Goal: Transaction & Acquisition: Purchase product/service

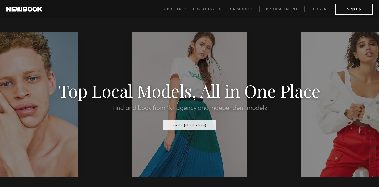
click at [321, 8] on link "Log in" at bounding box center [320, 9] width 31 height 6
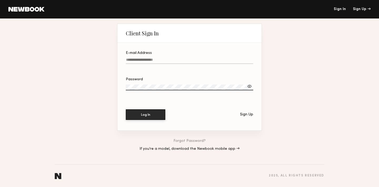
type input "**********"
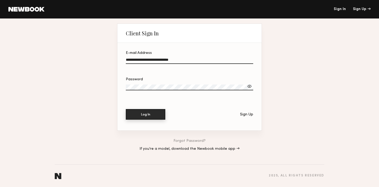
click at [143, 114] on button "Log In" at bounding box center [146, 114] width 40 height 11
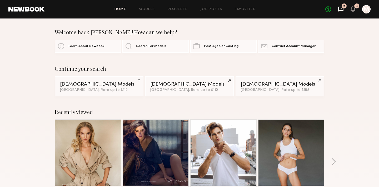
click at [340, 11] on icon at bounding box center [341, 9] width 5 height 5
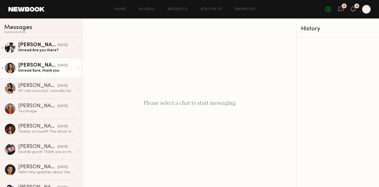
click at [40, 68] on div "Unread: Sure, thank you" at bounding box center [46, 70] width 56 height 5
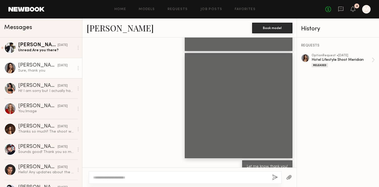
scroll to position [530, 0]
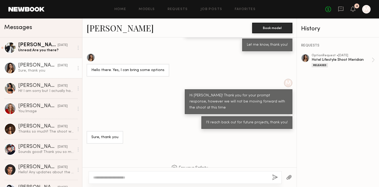
click at [357, 10] on div "No fees up to $5,000 4 M" at bounding box center [348, 9] width 45 height 8
click at [354, 10] on icon at bounding box center [353, 9] width 4 height 4
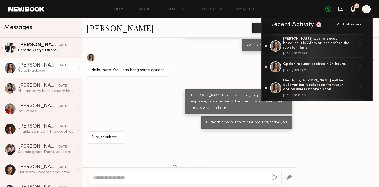
click at [340, 9] on icon at bounding box center [341, 9] width 6 height 6
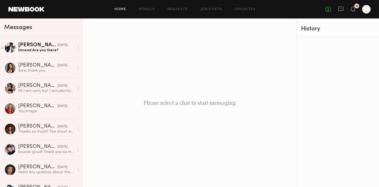
click at [121, 11] on link "Home" at bounding box center [121, 9] width 12 height 3
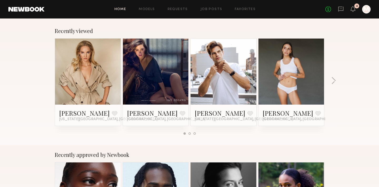
scroll to position [81, 0]
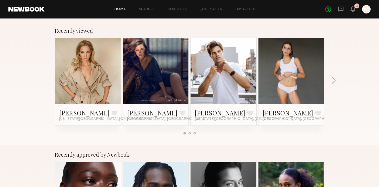
click at [81, 81] on link at bounding box center [88, 71] width 32 height 66
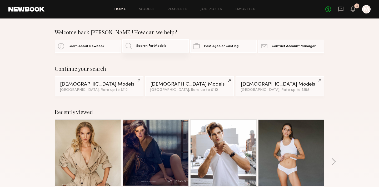
click at [153, 46] on span "Search For Models" at bounding box center [151, 45] width 30 height 3
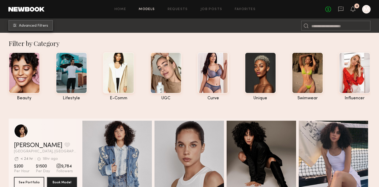
click at [50, 25] on button "Advanced Filters" at bounding box center [30, 25] width 45 height 11
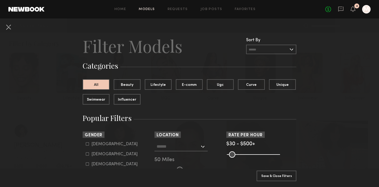
click at [265, 50] on input "text" at bounding box center [271, 49] width 50 height 9
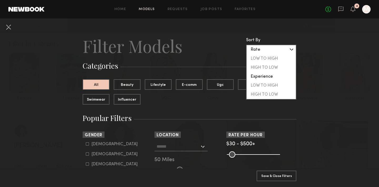
click at [220, 56] on header "Filter Models Sort By Clear Rate LOW TO HIGH HIGH TO LOW Experience LOW TO HIGH…" at bounding box center [190, 45] width 214 height 21
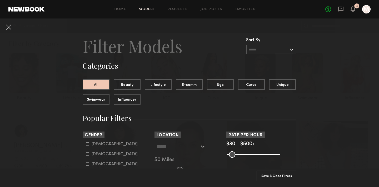
click at [164, 154] on div "Los Angeles, CA New York City, NY Brooklyn, NY Chicago, IL 50 Miles" at bounding box center [190, 156] width 70 height 31
click at [164, 143] on input "text" at bounding box center [178, 145] width 43 height 9
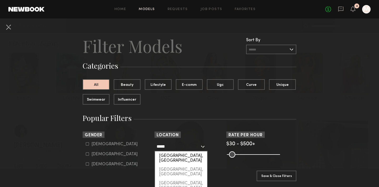
click at [174, 154] on div "[GEOGRAPHIC_DATA], [GEOGRAPHIC_DATA]" at bounding box center [181, 158] width 52 height 14
type input "*********"
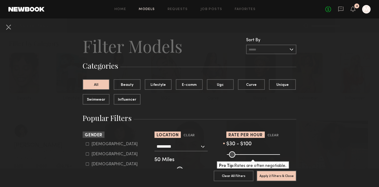
drag, startPoint x: 279, startPoint y: 154, endPoint x: 237, endPoint y: 154, distance: 41.9
type input "***"
click at [237, 154] on input "range" at bounding box center [253, 154] width 53 height 6
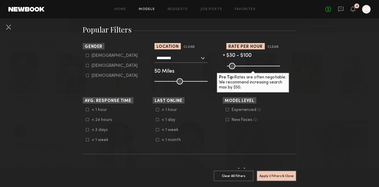
scroll to position [70, 0]
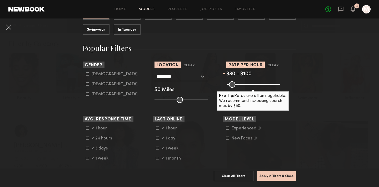
click at [158, 148] on icon at bounding box center [157, 147] width 3 height 3
click at [86, 138] on icon at bounding box center [87, 137] width 3 height 3
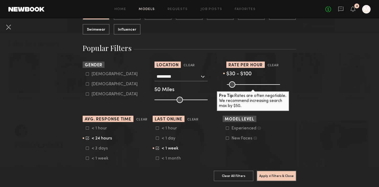
click at [86, 85] on icon at bounding box center [87, 83] width 3 height 3
click at [87, 75] on icon at bounding box center [87, 73] width 3 height 3
type input "**"
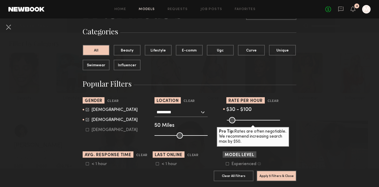
scroll to position [34, 0]
click at [162, 50] on button "Lifestyle" at bounding box center [158, 50] width 27 height 11
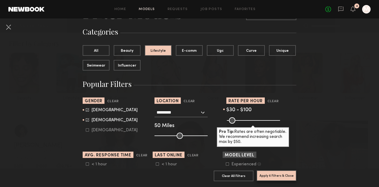
click at [277, 177] on button "Apply 6 Filters & Close" at bounding box center [277, 175] width 40 height 11
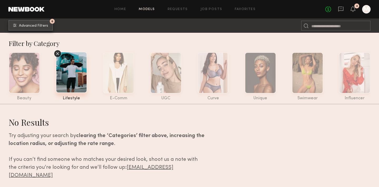
click at [21, 27] on button "6 Advanced Filters" at bounding box center [30, 25] width 45 height 11
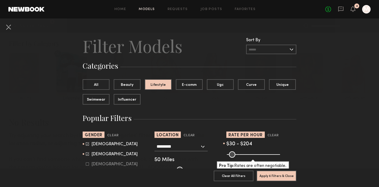
drag, startPoint x: 240, startPoint y: 155, endPoint x: 247, endPoint y: 155, distance: 7.9
type input "***"
click at [247, 155] on input "range" at bounding box center [253, 154] width 53 height 6
click at [269, 176] on button "Apply 6 Filters & Close" at bounding box center [277, 175] width 40 height 11
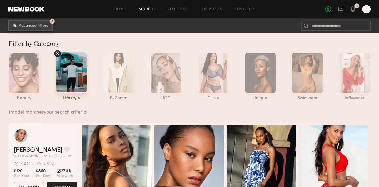
click at [15, 29] on button "6 Advanced Filters" at bounding box center [30, 25] width 45 height 11
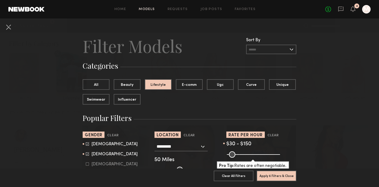
drag, startPoint x: 249, startPoint y: 155, endPoint x: 242, endPoint y: 156, distance: 6.9
type input "***"
click at [242, 156] on input "range" at bounding box center [253, 154] width 53 height 6
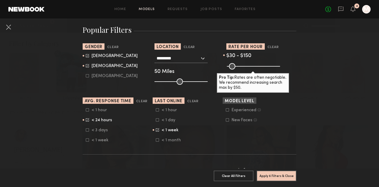
click at [156, 130] on icon at bounding box center [157, 129] width 3 height 3
click at [86, 118] on icon at bounding box center [87, 119] width 3 height 3
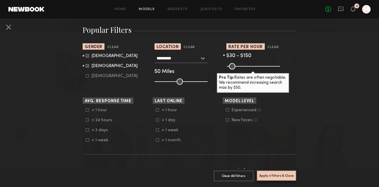
click at [271, 173] on button "Apply 4 Filters & Close" at bounding box center [277, 175] width 40 height 11
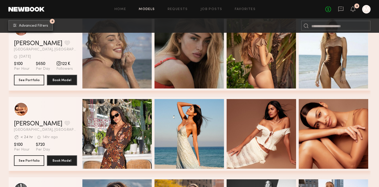
scroll to position [121, 0]
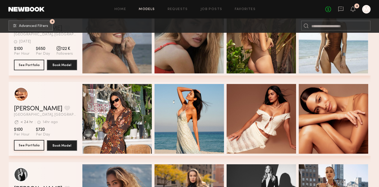
click at [34, 146] on button "See Portfolio" at bounding box center [29, 145] width 30 height 11
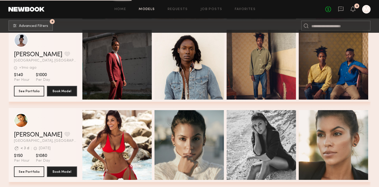
scroll to position [911, 0]
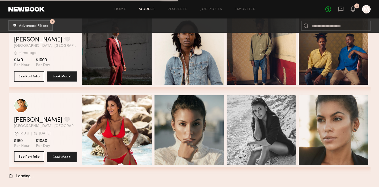
click at [22, 158] on button "See Portfolio" at bounding box center [29, 156] width 30 height 11
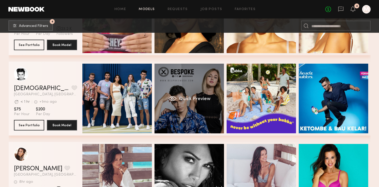
scroll to position [0, 2]
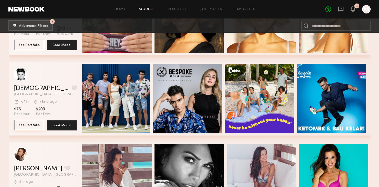
click at [32, 124] on button "See Portfolio" at bounding box center [29, 124] width 30 height 11
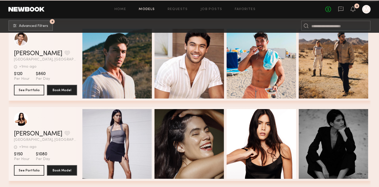
scroll to position [2637, 0]
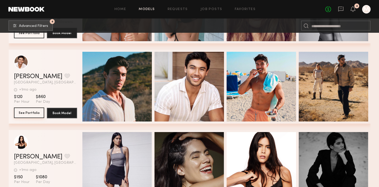
click at [25, 113] on button "See Portfolio" at bounding box center [29, 112] width 30 height 11
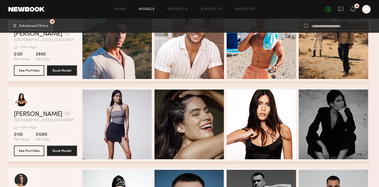
scroll to position [2680, 0]
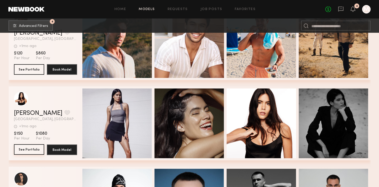
click at [30, 150] on button "See Portfolio" at bounding box center [29, 149] width 30 height 11
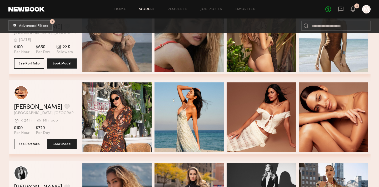
scroll to position [0, 0]
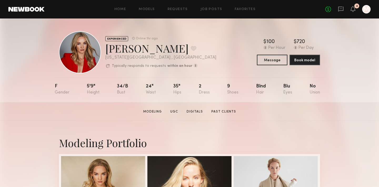
click at [123, 12] on div "Home Models Requests Job Posts Favorites Sign Out No fees up to $5,000 4 M" at bounding box center [208, 9] width 326 height 8
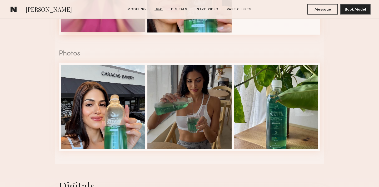
scroll to position [120, 0]
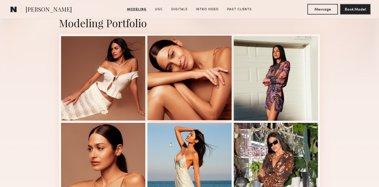
click at [159, 88] on div at bounding box center [190, 78] width 84 height 84
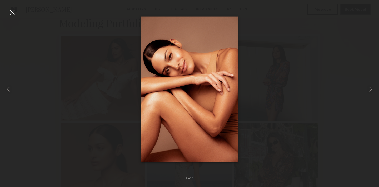
click at [302, 82] on div at bounding box center [189, 88] width 379 height 161
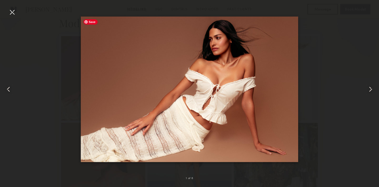
click at [284, 86] on img at bounding box center [190, 89] width 218 height 145
click at [314, 83] on div at bounding box center [189, 88] width 379 height 161
click at [14, 15] on div at bounding box center [12, 12] width 8 height 8
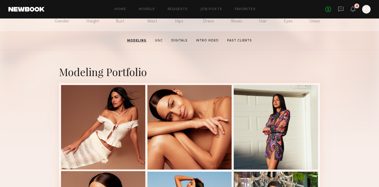
scroll to position [68, 0]
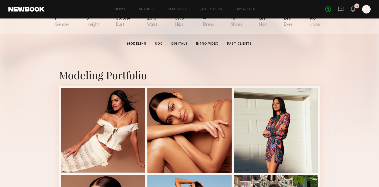
click at [165, 39] on section "Selva K. Modeling UGC Digitals Intro Video Past Clients Message Book Model" at bounding box center [189, 43] width 379 height 19
click at [160, 46] on link "UGC" at bounding box center [159, 43] width 12 height 5
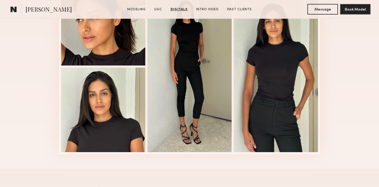
scroll to position [656, 0]
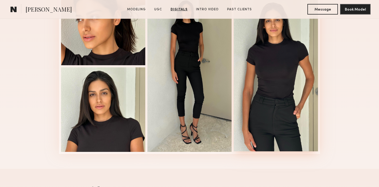
click at [263, 82] on div at bounding box center [276, 65] width 84 height 171
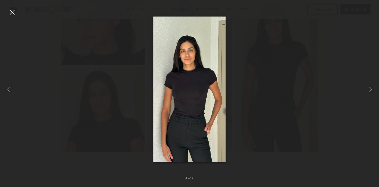
click at [16, 16] on div at bounding box center [12, 12] width 8 height 8
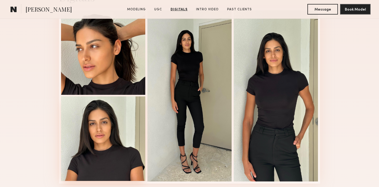
scroll to position [627, 0]
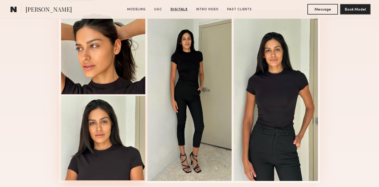
click at [90, 131] on div at bounding box center [103, 138] width 84 height 84
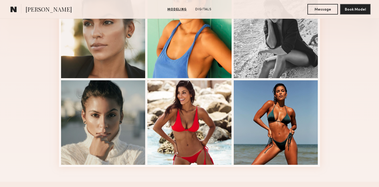
scroll to position [141, 0]
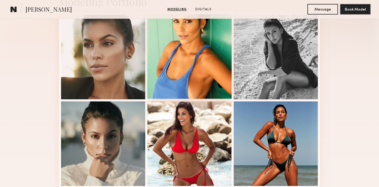
click at [170, 77] on div at bounding box center [190, 56] width 84 height 84
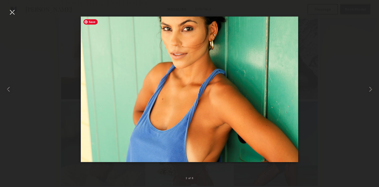
click at [67, 73] on div at bounding box center [189, 88] width 379 height 161
click at [9, 12] on div at bounding box center [12, 12] width 8 height 8
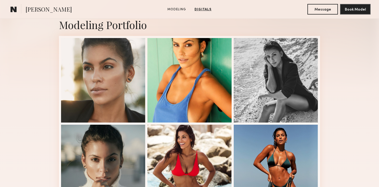
scroll to position [117, 0]
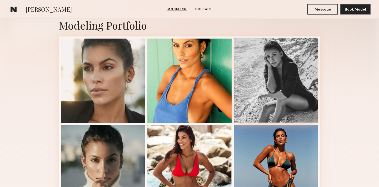
click at [262, 76] on div at bounding box center [276, 80] width 84 height 84
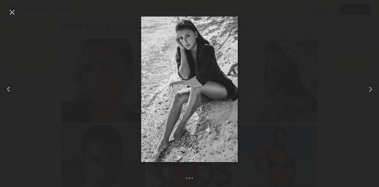
click at [117, 66] on div at bounding box center [189, 88] width 379 height 161
click at [11, 7] on nb-gallery-light "3 of 6" at bounding box center [189, 93] width 379 height 187
click at [13, 13] on div at bounding box center [12, 12] width 8 height 8
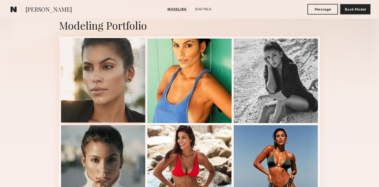
click at [117, 93] on div at bounding box center [103, 80] width 84 height 84
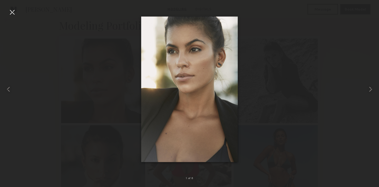
click at [10, 11] on div at bounding box center [12, 12] width 8 height 8
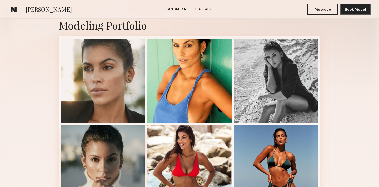
click at [72, 146] on div at bounding box center [103, 166] width 84 height 84
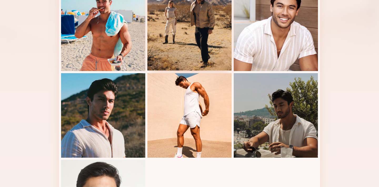
scroll to position [149, 0]
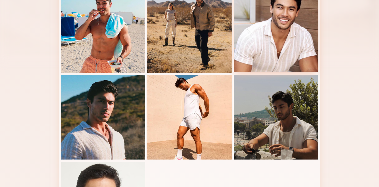
click at [289, 31] on div at bounding box center [276, 30] width 84 height 84
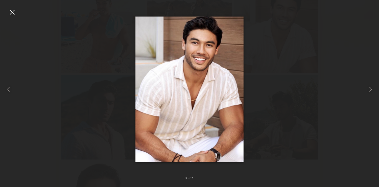
click at [9, 14] on div at bounding box center [12, 12] width 8 height 8
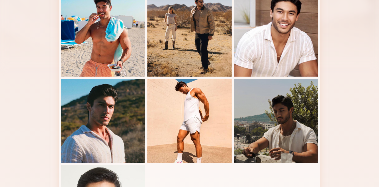
scroll to position [146, 0]
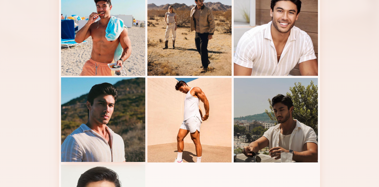
click at [107, 124] on div at bounding box center [103, 119] width 84 height 84
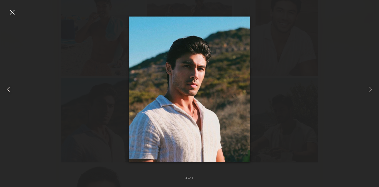
click at [6, 17] on div at bounding box center [7, 88] width 15 height 161
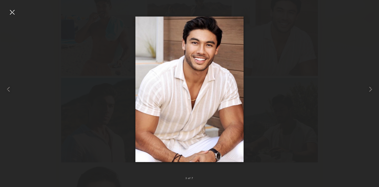
click at [8, 15] on div at bounding box center [12, 12] width 8 height 8
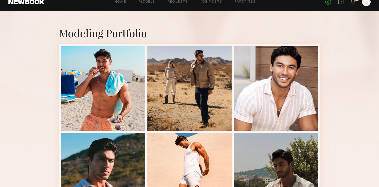
scroll to position [92, 0]
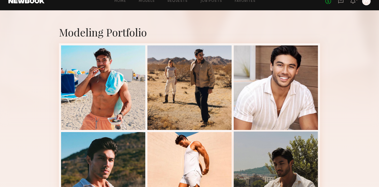
click at [273, 157] on div at bounding box center [276, 173] width 84 height 84
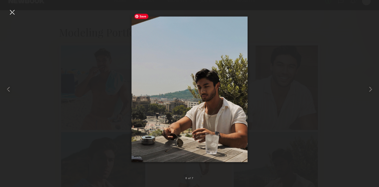
click at [124, 87] on div at bounding box center [189, 88] width 379 height 161
click at [11, 10] on div at bounding box center [12, 12] width 8 height 8
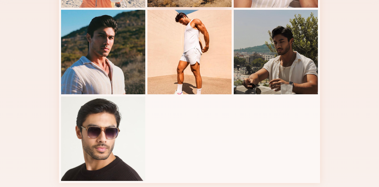
scroll to position [218, 0]
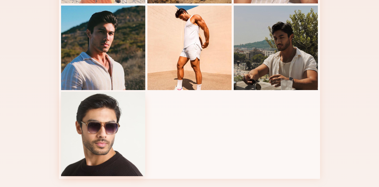
click at [112, 125] on div at bounding box center [103, 133] width 84 height 84
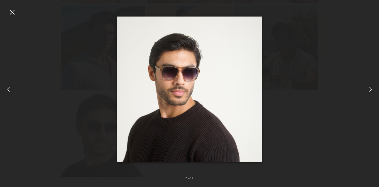
click at [11, 16] on div at bounding box center [12, 12] width 8 height 8
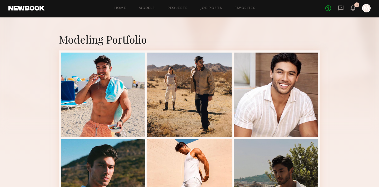
scroll to position [94, 0]
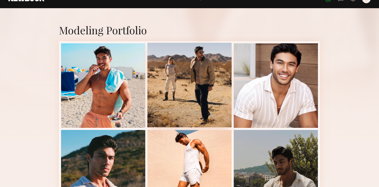
click at [183, 101] on div at bounding box center [190, 85] width 84 height 84
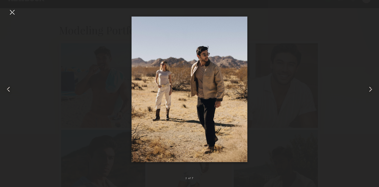
click at [206, 103] on img at bounding box center [190, 89] width 116 height 145
click at [109, 90] on div at bounding box center [189, 88] width 379 height 161
click at [14, 13] on div at bounding box center [12, 12] width 8 height 8
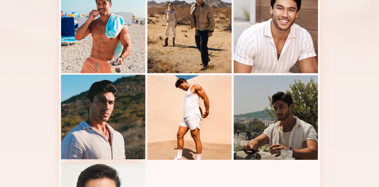
scroll to position [151, 0]
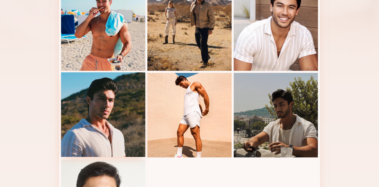
click at [100, 125] on div at bounding box center [103, 114] width 84 height 84
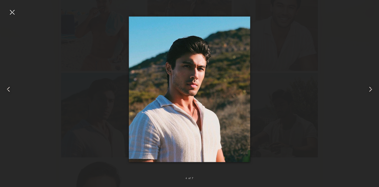
click at [13, 9] on div at bounding box center [12, 12] width 8 height 8
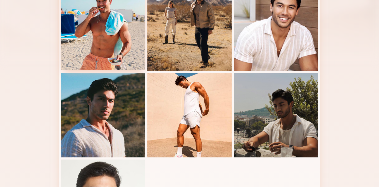
scroll to position [0, 0]
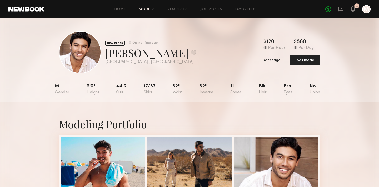
click at [155, 8] on link "Models" at bounding box center [147, 9] width 16 height 3
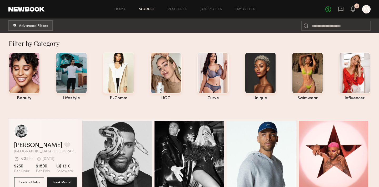
click at [18, 20] on nb-browse-subheader "Advanced Filters" at bounding box center [189, 25] width 379 height 14
click at [21, 25] on span "Advanced Filters" at bounding box center [33, 26] width 29 height 4
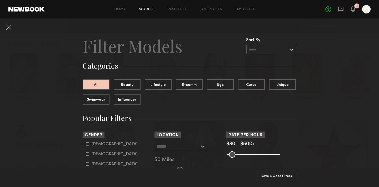
click at [193, 142] on input "text" at bounding box center [178, 145] width 43 height 9
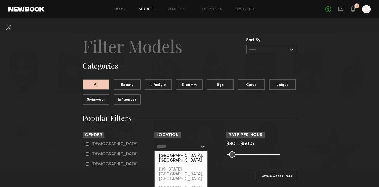
scroll to position [51, 0]
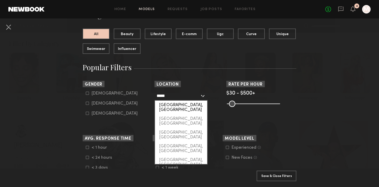
click at [180, 105] on div "[GEOGRAPHIC_DATA], [GEOGRAPHIC_DATA]" at bounding box center [181, 107] width 52 height 14
type input "*********"
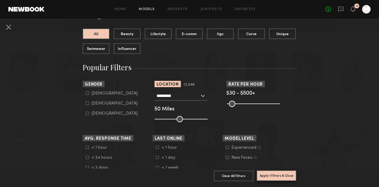
click at [266, 170] on button "Apply 1 Filters & Close" at bounding box center [277, 175] width 40 height 11
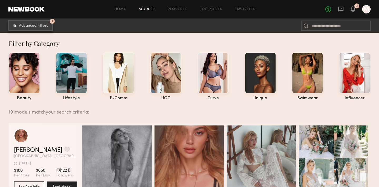
click at [41, 22] on button "1 Advanced Filters" at bounding box center [30, 25] width 45 height 11
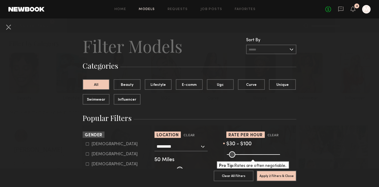
drag, startPoint x: 276, startPoint y: 152, endPoint x: 237, endPoint y: 152, distance: 38.5
type input "***"
click at [237, 152] on input "range" at bounding box center [253, 154] width 53 height 6
click at [271, 173] on button "Apply 2 Filters & Close" at bounding box center [277, 175] width 40 height 11
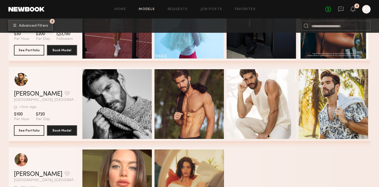
scroll to position [1498, 0]
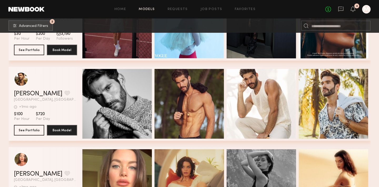
click at [38, 98] on span "[GEOGRAPHIC_DATA], [GEOGRAPHIC_DATA]" at bounding box center [45, 100] width 63 height 4
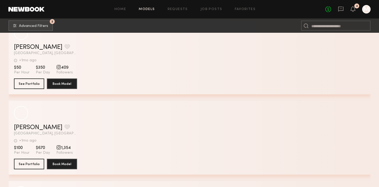
scroll to position [7518, 0]
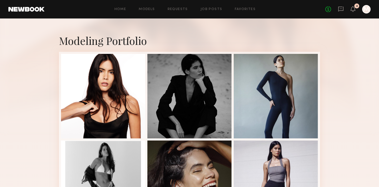
scroll to position [82, 0]
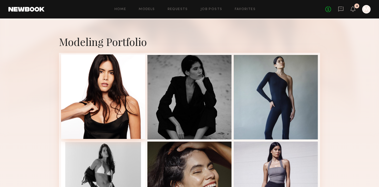
click at [100, 94] on div at bounding box center [103, 96] width 84 height 84
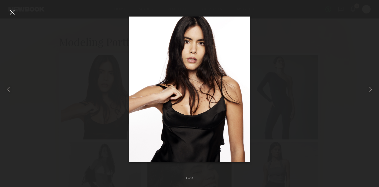
click at [62, 106] on div at bounding box center [189, 88] width 379 height 161
click at [11, 11] on div at bounding box center [12, 12] width 8 height 8
click at [9, 11] on div at bounding box center [12, 12] width 8 height 8
click at [11, 11] on div at bounding box center [12, 12] width 8 height 8
click at [11, 12] on div at bounding box center [12, 12] width 8 height 8
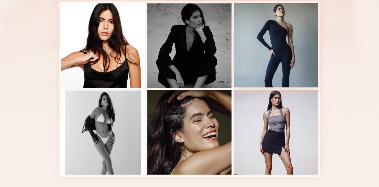
scroll to position [134, 0]
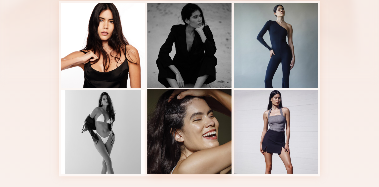
click at [202, 125] on div at bounding box center [190, 131] width 84 height 84
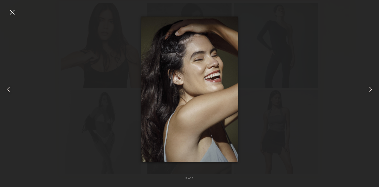
click at [14, 13] on div at bounding box center [12, 12] width 8 height 8
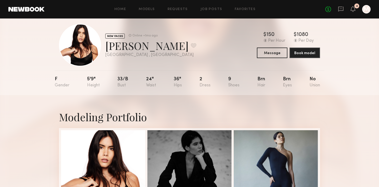
scroll to position [0, 0]
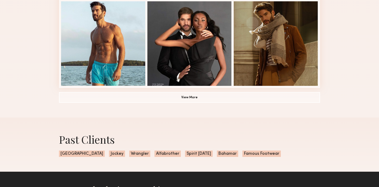
scroll to position [444, 0]
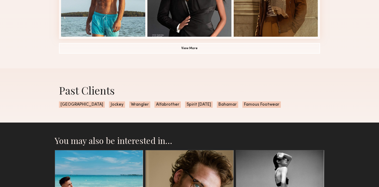
click at [128, 53] on common-button "View More" at bounding box center [189, 48] width 261 height 11
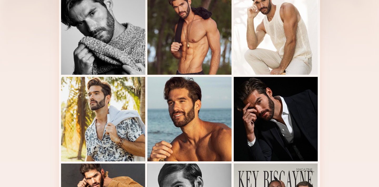
scroll to position [149, 0]
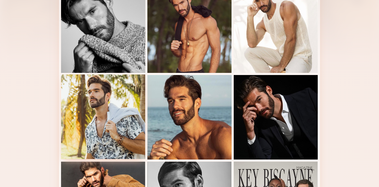
click at [86, 118] on div at bounding box center [103, 116] width 84 height 84
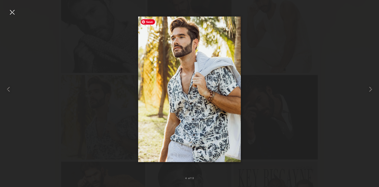
click at [179, 91] on img at bounding box center [189, 89] width 103 height 145
click at [106, 127] on div at bounding box center [189, 88] width 379 height 161
click at [12, 13] on div at bounding box center [12, 12] width 8 height 8
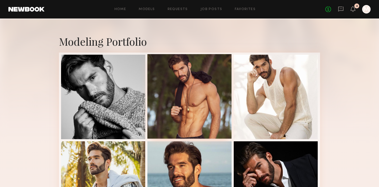
scroll to position [141, 0]
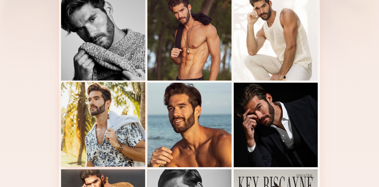
click at [109, 114] on div at bounding box center [103, 124] width 84 height 84
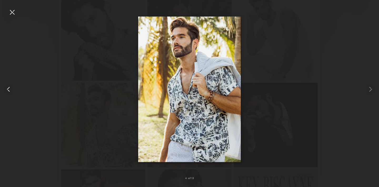
click at [8, 15] on div at bounding box center [7, 88] width 15 height 161
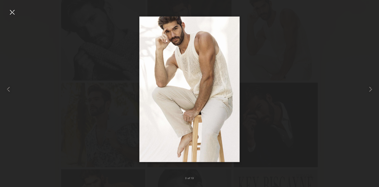
click at [10, 12] on div at bounding box center [12, 12] width 8 height 8
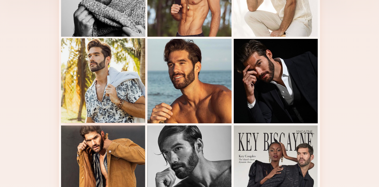
scroll to position [103, 0]
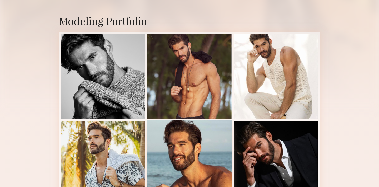
click at [168, 162] on div at bounding box center [190, 162] width 84 height 84
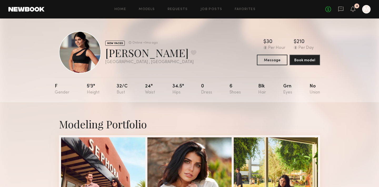
click at [70, 47] on div at bounding box center [80, 52] width 42 height 42
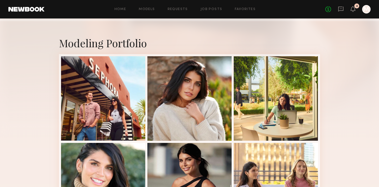
scroll to position [138, 0]
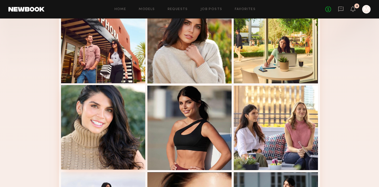
click at [120, 108] on div at bounding box center [103, 127] width 84 height 84
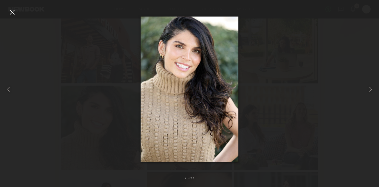
click at [274, 56] on div at bounding box center [189, 88] width 379 height 161
click at [9, 11] on div at bounding box center [12, 12] width 8 height 8
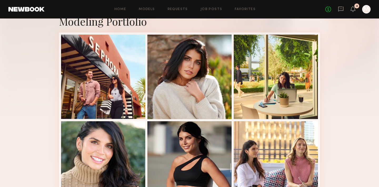
scroll to position [92, 0]
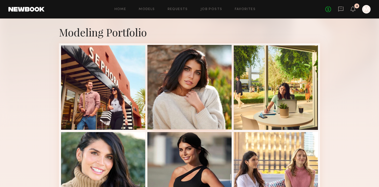
click at [183, 107] on div at bounding box center [190, 87] width 84 height 84
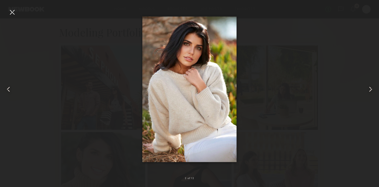
click at [12, 11] on div at bounding box center [12, 12] width 8 height 8
